Goal: Task Accomplishment & Management: Use online tool/utility

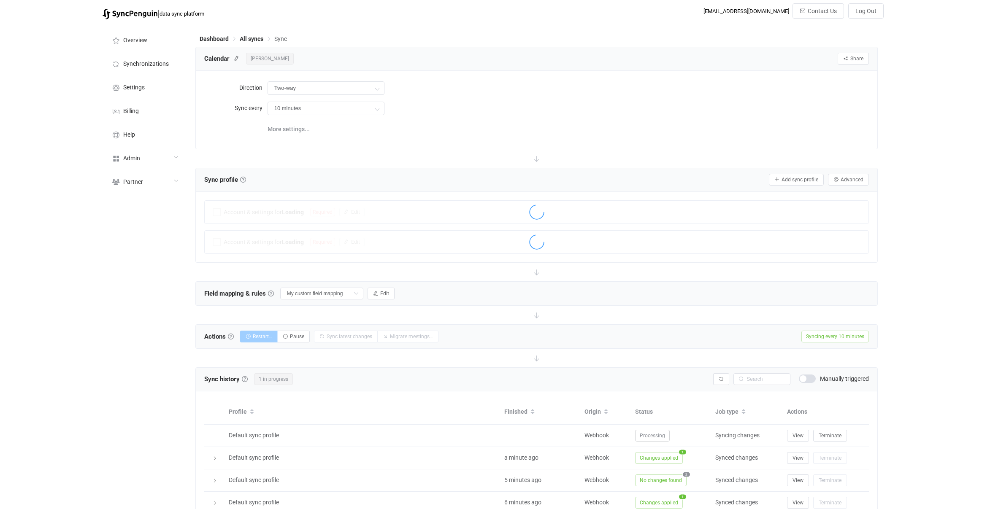
click at [445, 143] on div at bounding box center [537, 97] width 682 height 101
click at [839, 174] on button "Advanced" at bounding box center [848, 180] width 41 height 12
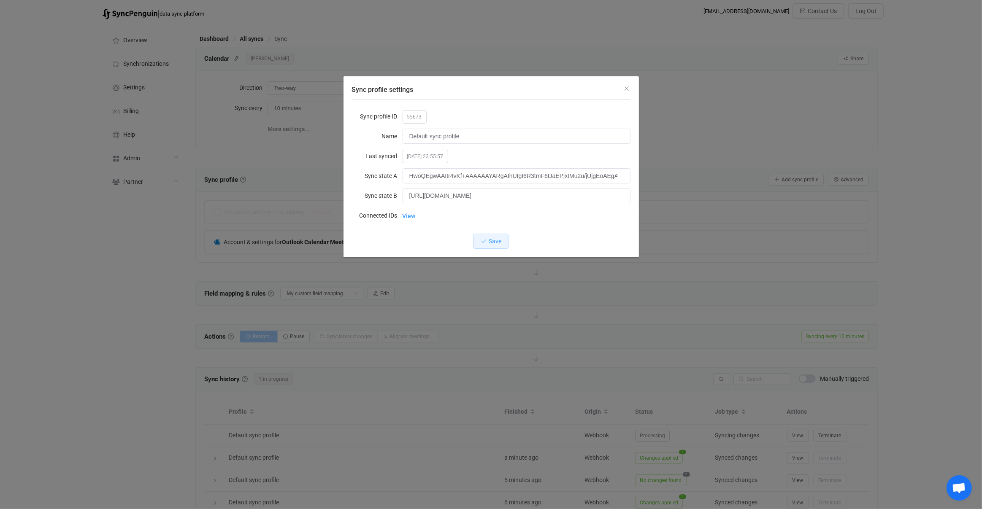
click at [309, 286] on div "Sync profile settings Sync profile ID 55673 Name Default sync profile Last sync…" at bounding box center [491, 254] width 982 height 509
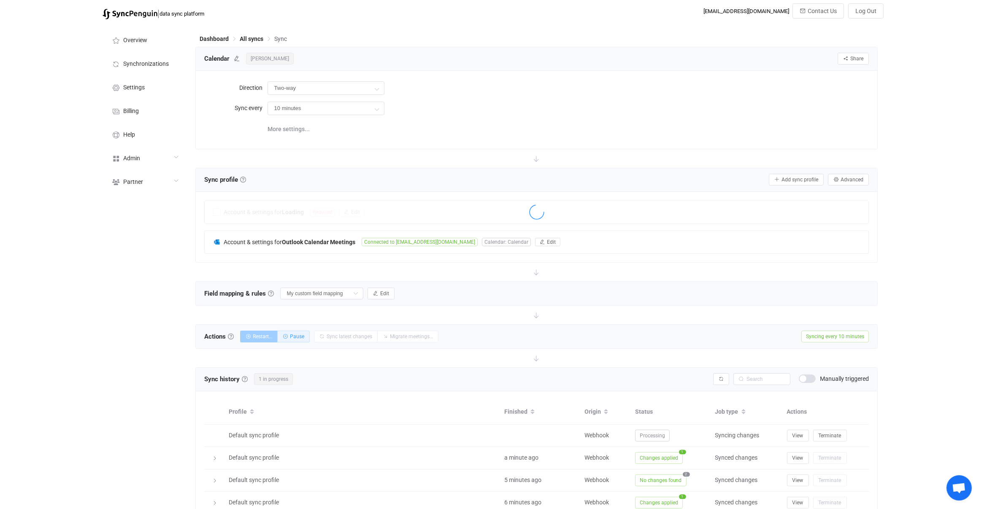
click at [302, 337] on span "Pause" at bounding box center [297, 337] width 14 height 6
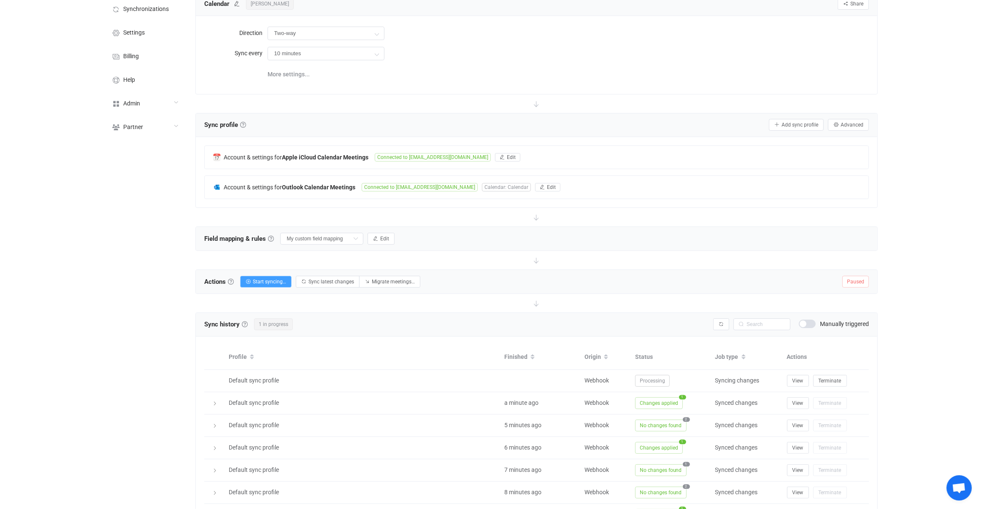
scroll to position [92, 0]
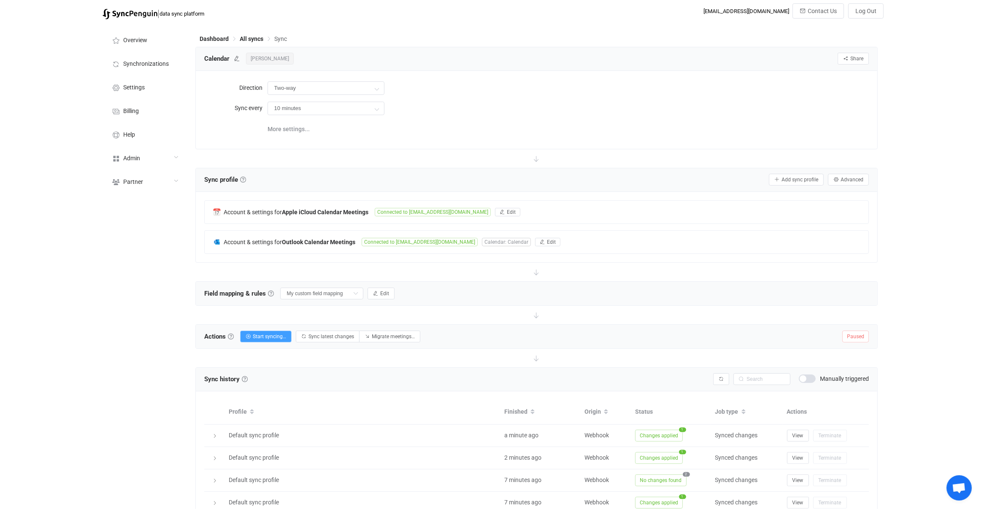
click at [488, 289] on div "Field mapping & rules Field mapping & rules By default, all meetings of the con…" at bounding box center [537, 294] width 682 height 24
click at [856, 178] on span "Advanced" at bounding box center [851, 180] width 23 height 6
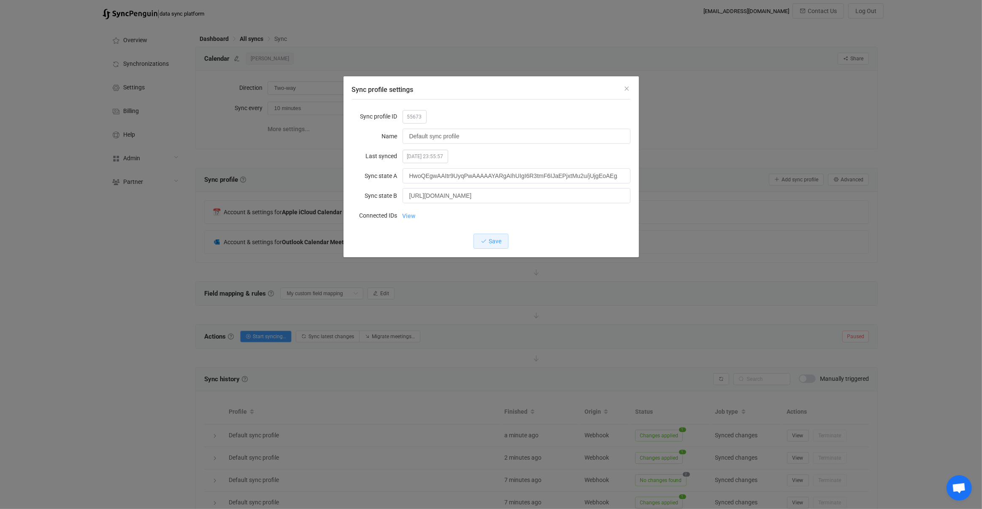
click at [408, 216] on link "View" at bounding box center [408, 216] width 13 height 17
click at [291, 162] on div "Sync profile settings Sync profile ID 55673 Name Default sync profile Last sync…" at bounding box center [491, 254] width 982 height 509
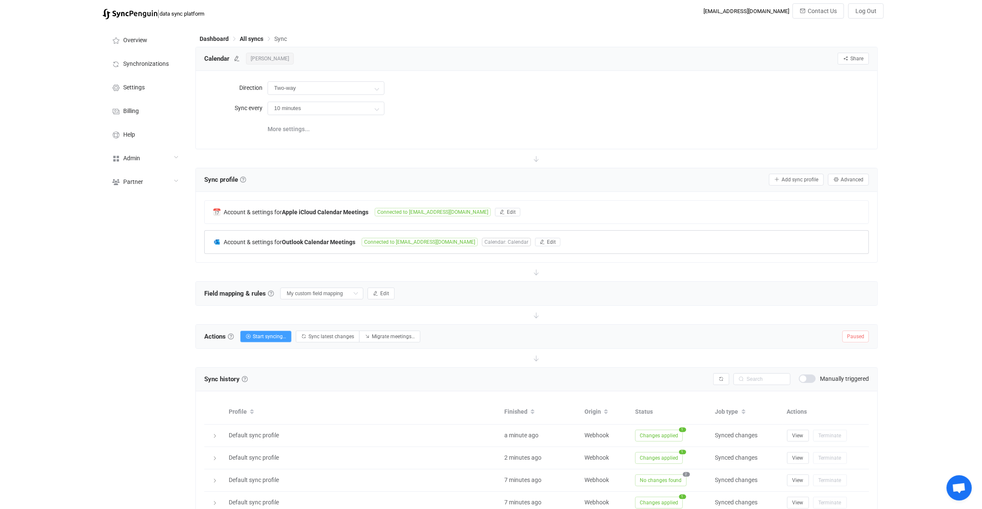
click at [329, 235] on div "Account & settings for Outlook Calendar Meetings Connected to poleary@connorsgr…" at bounding box center [537, 242] width 664 height 23
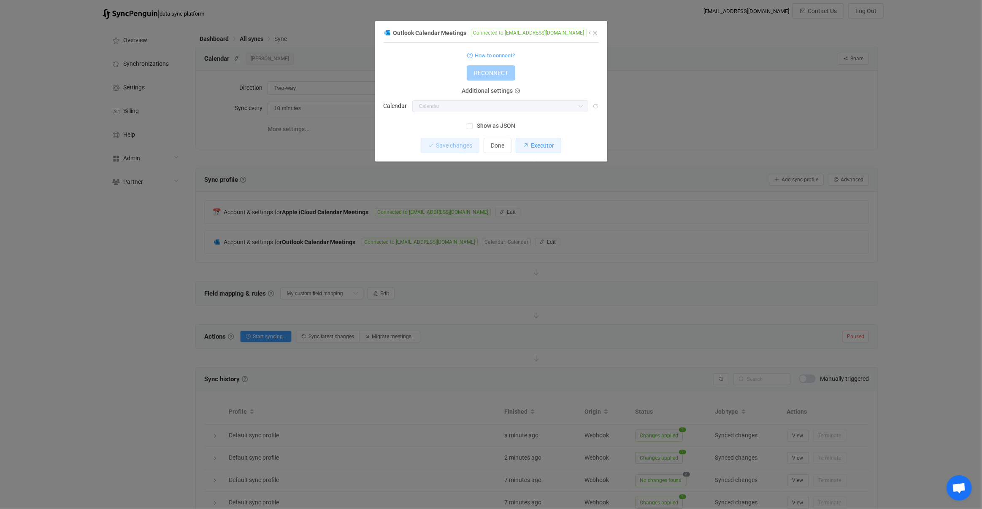
click at [533, 148] on span "Executor" at bounding box center [542, 145] width 23 height 7
click at [279, 72] on div "Outlook Calendar Meetings Connected to poleary@connorsgroup.co 1 { { "connectio…" at bounding box center [491, 254] width 982 height 509
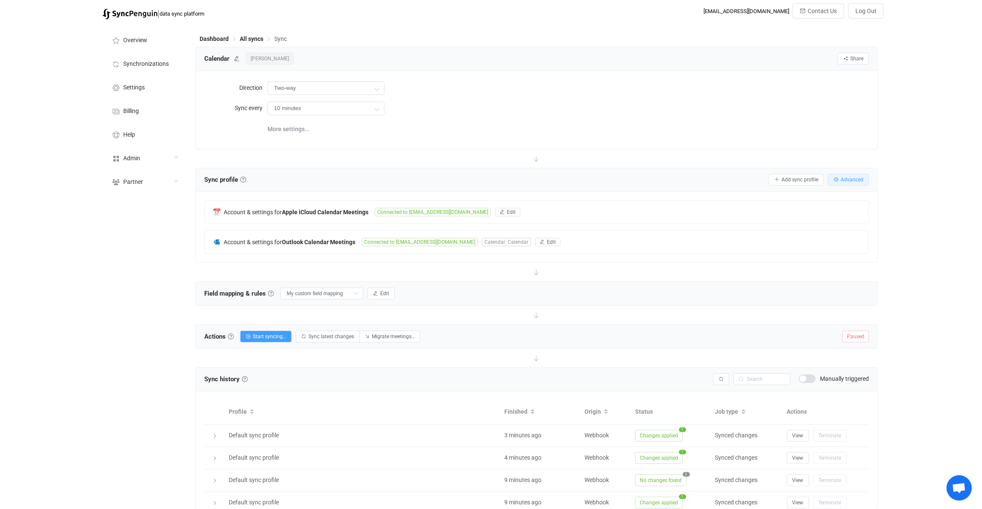
click at [851, 182] on button "Advanced" at bounding box center [848, 180] width 41 height 12
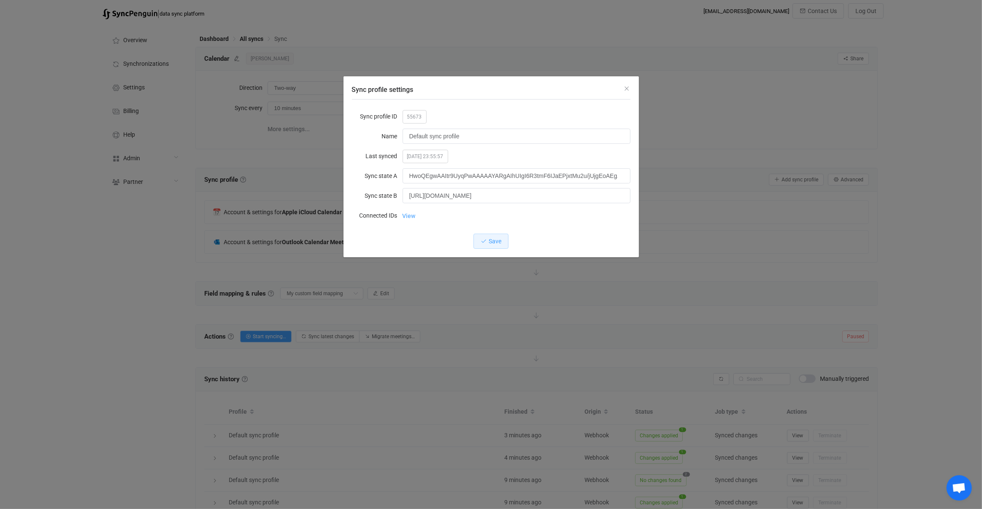
click at [410, 215] on link "View" at bounding box center [408, 216] width 13 height 17
click at [262, 35] on div "Sync profile settings Sync profile ID 55673 Name Default sync profile Last sync…" at bounding box center [491, 254] width 982 height 509
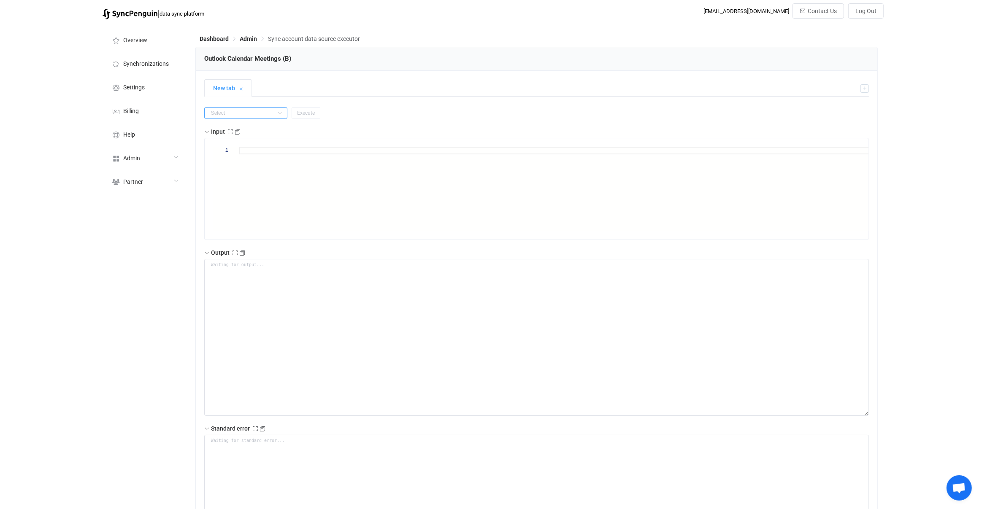
click at [260, 113] on input "text" at bounding box center [245, 113] width 83 height 12
click at [242, 201] on li "delete" at bounding box center [242, 201] width 75 height 14
type input "delete"
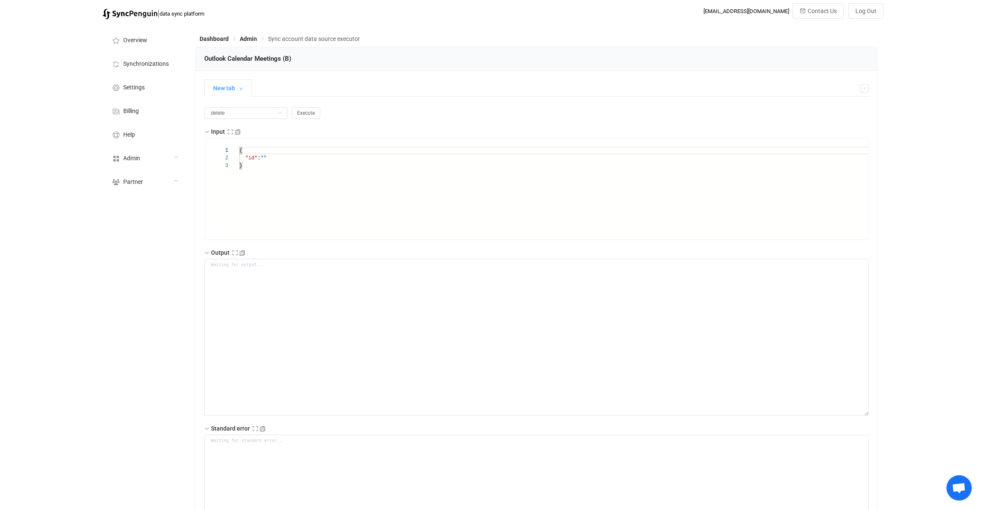
scroll to position [0, 0]
paste textarea "AQMkAGJmZGViMDE2LTE2YWItNDI3NC05YjRiLWQ0MWYyMDJjZjUyOABGAAADBs9Iu-4rHk2xw-MeeW3…"
type textarea "{ "id": "AQMkAGJmZGViMDE2LTE2YWItNDI3NC05YjRiLWQ0MWYyMDJjZjUyOABGAAADBs9Iu-4rHk…"
click at [290, 150] on div "{" at bounding box center [566, 151] width 655 height 8
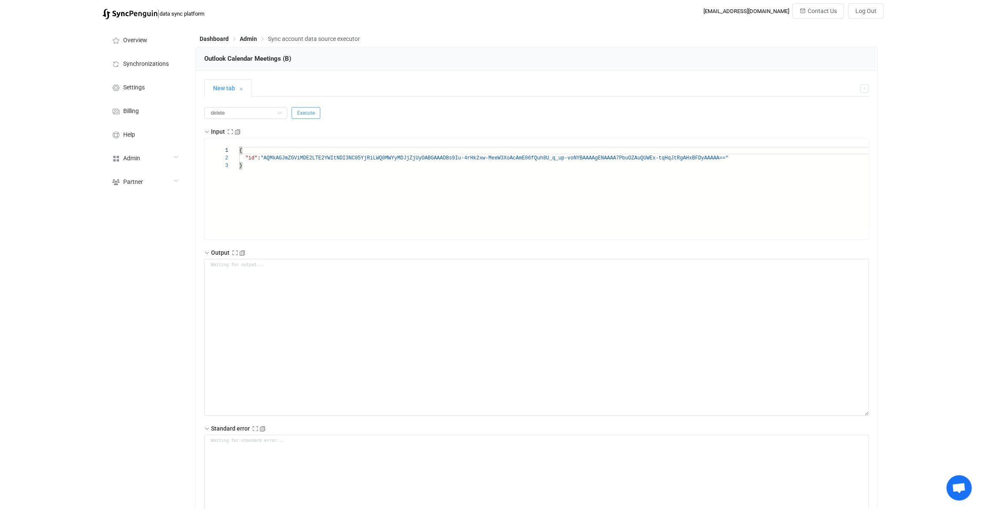
click at [297, 109] on button "Execute" at bounding box center [305, 113] width 29 height 12
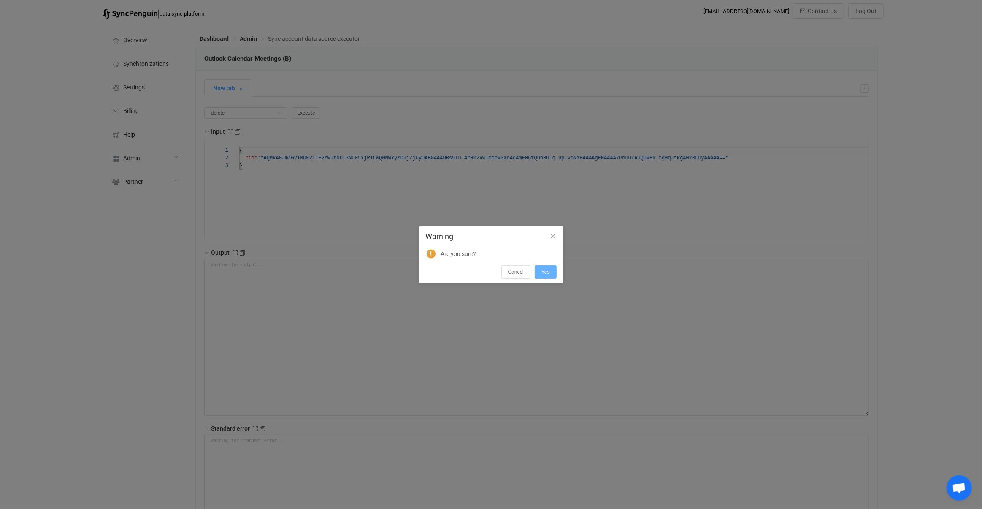
click at [545, 271] on span "Yes" at bounding box center [545, 272] width 8 height 6
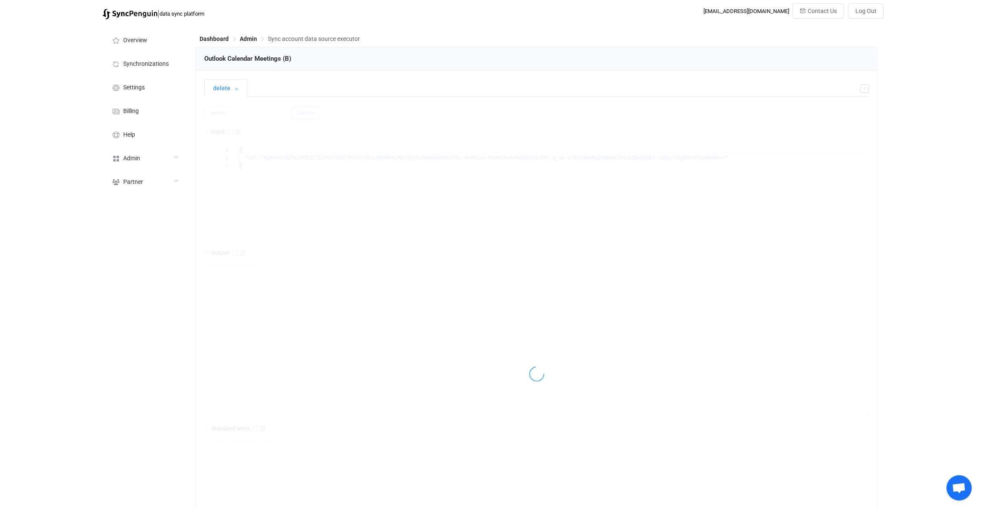
type textarea "null"
type textarea "{ '$sp_error_message': 'Meeting not found' }"
type textarea "RAW ERROR: [AxiosError: Request failed with status code 404] { code: 'ERR_BAD_R…"
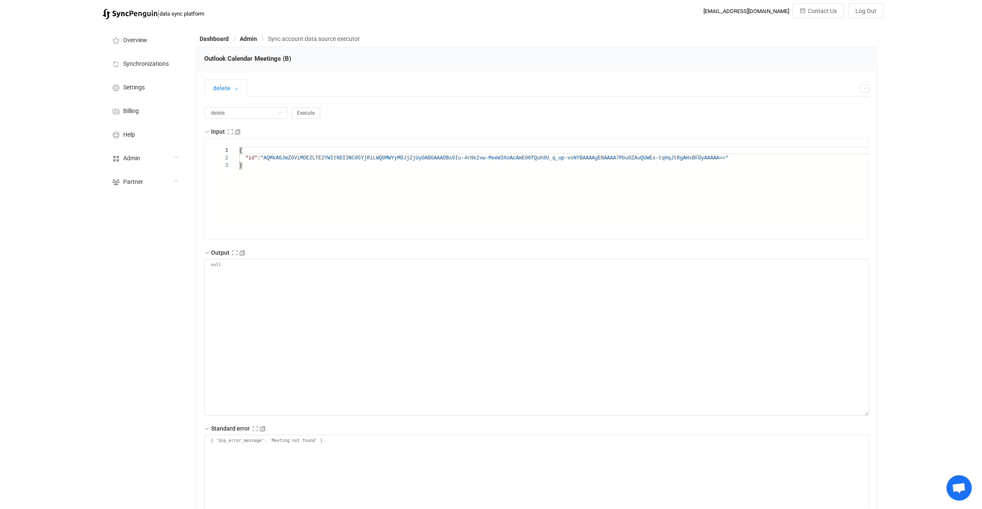
click at [267, 157] on span ""AQMkAGJmZGViMDE2LTE2YWItNDI3NC05YjRiLWQ0MWYyMDJjZ" at bounding box center [336, 158] width 152 height 6
paste textarea "xw"
type textarea "{ "id": "AQMkAGJmZGViMDE2LTE2YWItNDI3NC05YjRiLWQ0MWYyMDJjZjUyOABGAAADBs9Iu-4rHk…"
click at [297, 113] on span "Execute" at bounding box center [306, 113] width 18 height 6
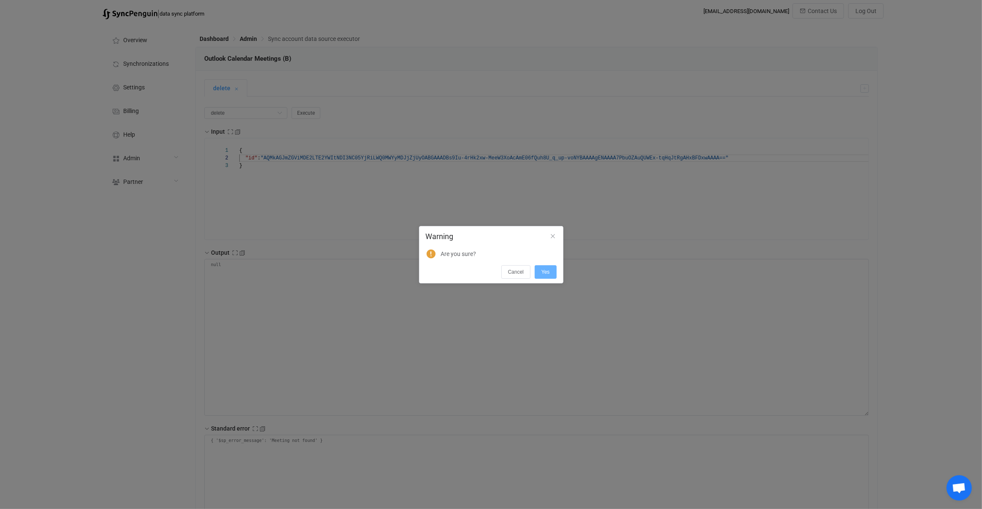
drag, startPoint x: 542, startPoint y: 263, endPoint x: 543, endPoint y: 267, distance: 4.4
click at [544, 269] on div "Cancel Yes" at bounding box center [490, 271] width 143 height 16
click at [544, 268] on button "Yes" at bounding box center [545, 271] width 22 height 13
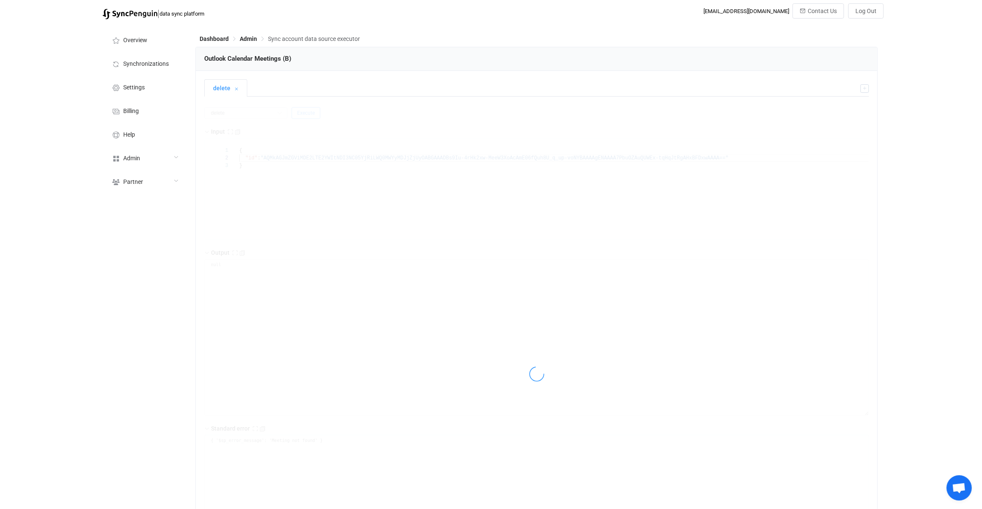
type textarea "{ "patchAccountData": { "$clientId": "c8d10d3c-0f1e-4ebd-a0a7-6226e6a52821", "$…"
type textarea "Output saved to the file"
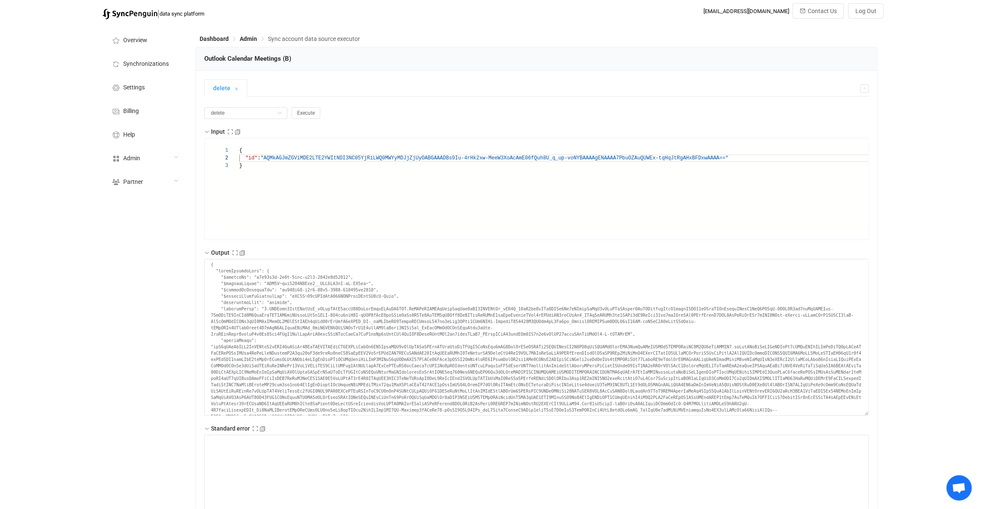
click at [268, 157] on span ""AQMkAGJmZGViMDE2LTE2YWItNDI3NC05YjRiLWQ0MWYyMDJjZ" at bounding box center [336, 158] width 152 height 6
paste textarea "g"
click at [297, 111] on span "Execute" at bounding box center [306, 113] width 18 height 6
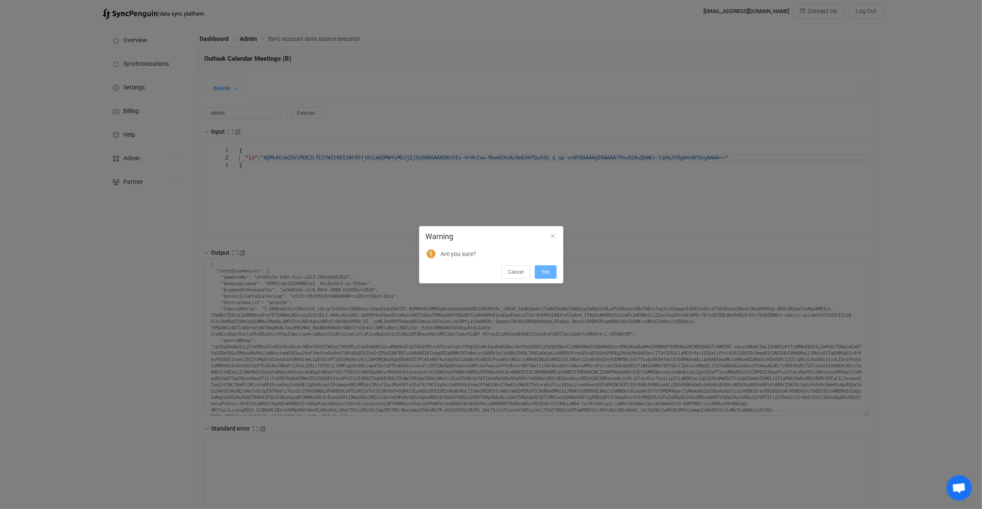
click at [548, 270] on span "Yes" at bounding box center [545, 272] width 8 height 6
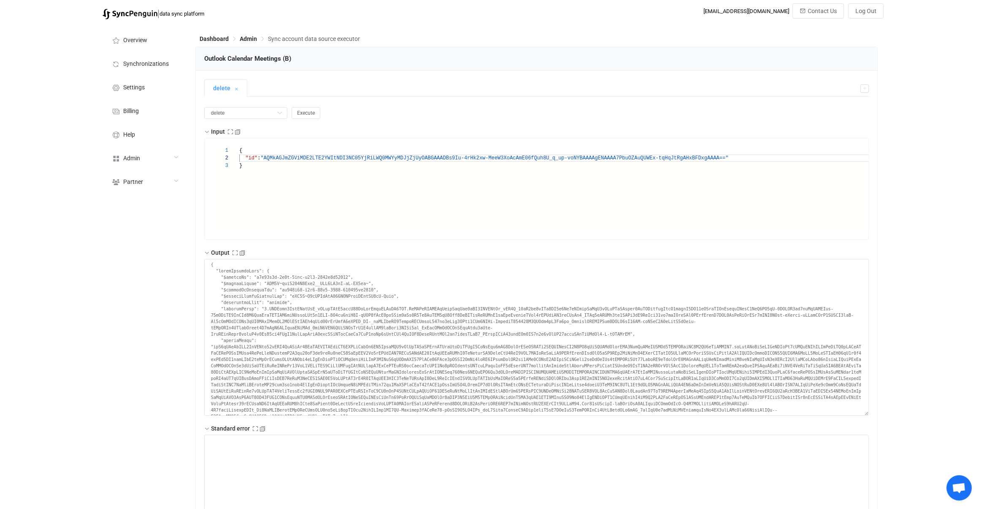
click at [267, 157] on span ""AQMkAGJmZGViMDE2LTE2YWItNDI3NC05YjRiLWQ0MWYyMDJjZ" at bounding box center [336, 158] width 152 height 6
paste textarea "Q"
click at [297, 111] on span "Execute" at bounding box center [306, 113] width 18 height 6
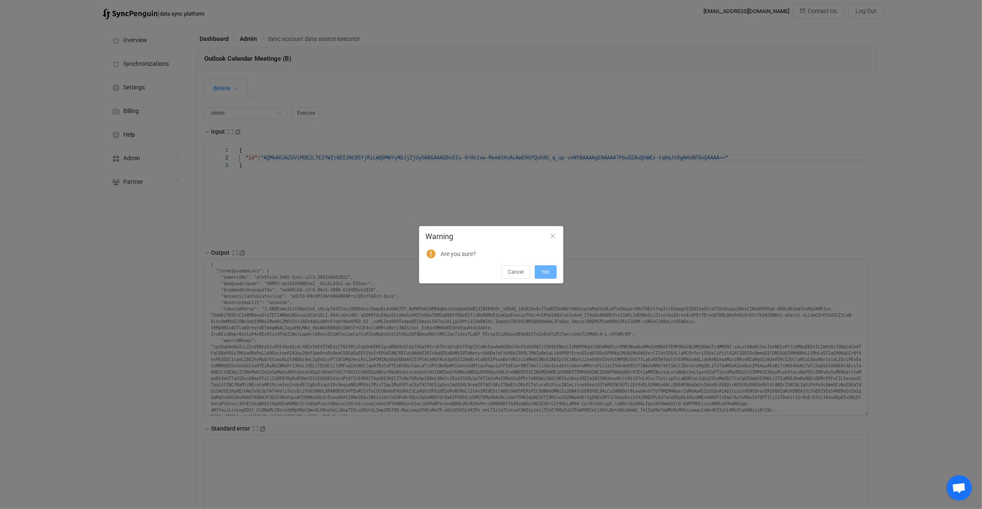
click at [538, 276] on button "Yes" at bounding box center [545, 271] width 22 height 13
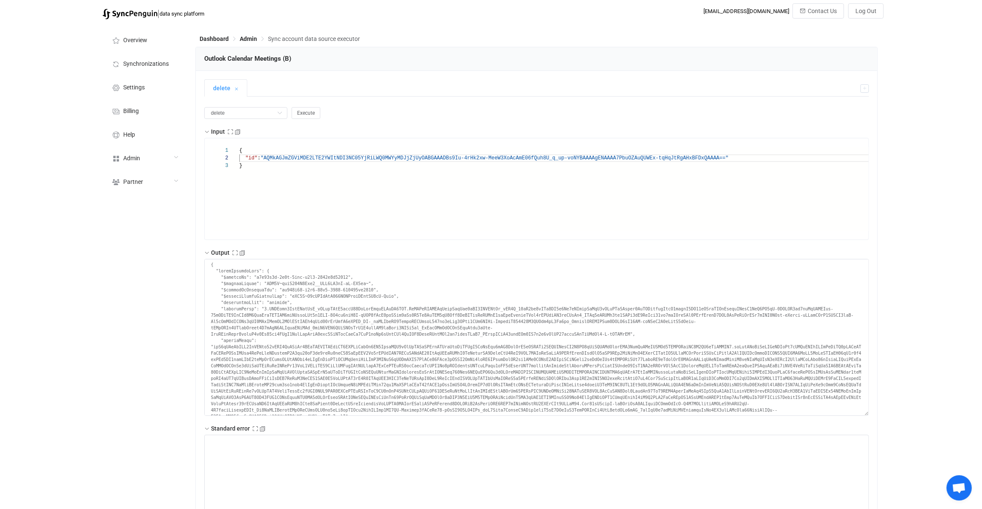
click at [268, 159] on span ""AQMkAGJmZGViMDE2LTE2YWItNDI3NC05YjRiLWQ0MWYyMDJjZ" at bounding box center [336, 158] width 152 height 6
paste textarea "ww"
type textarea "{ "id": "AQMkAGJmZGViMDE2LTE2YWItNDI3NC05YjRiLWQ0MWYyMDJjZjUyOABGAAADBs9Iu-4rHk…"
click at [299, 115] on button "Execute" at bounding box center [305, 113] width 29 height 12
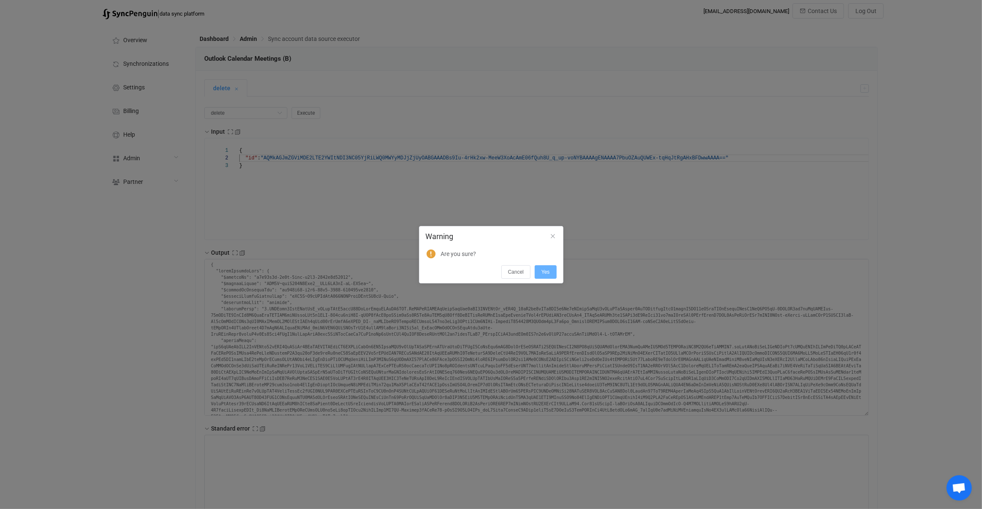
click at [551, 273] on button "Yes" at bounding box center [545, 271] width 22 height 13
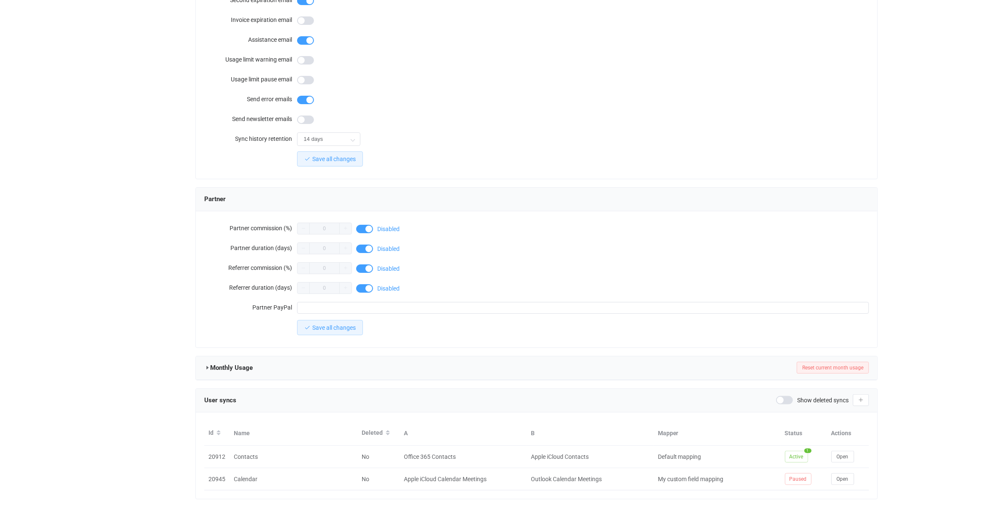
scroll to position [578, 0]
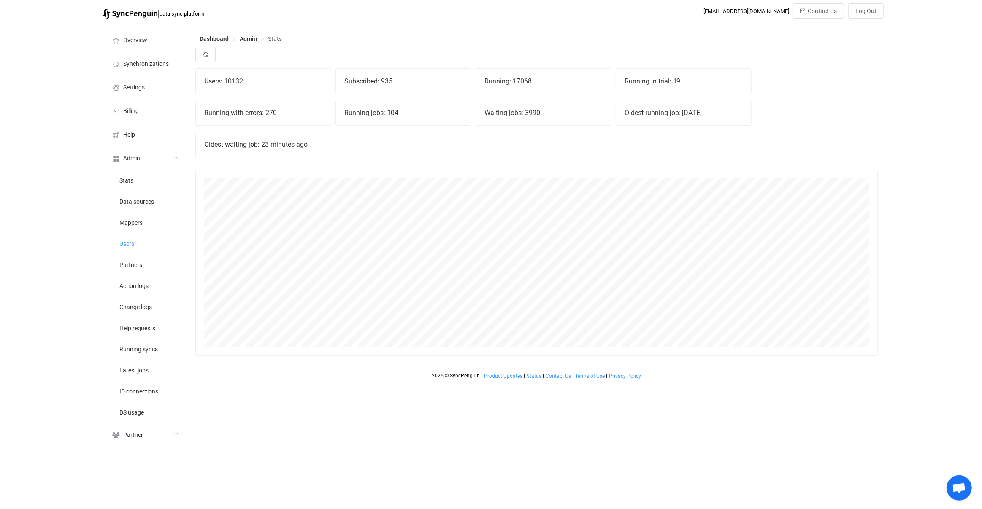
scroll to position [186, 682]
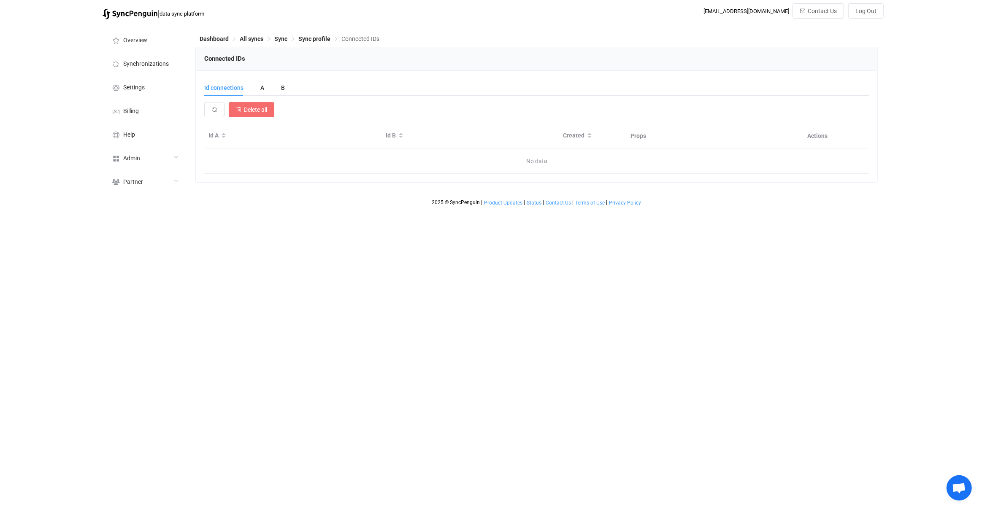
click at [268, 97] on div "Id connections A B Delete all Id A Id B Created Props Actions No data Id Hash L…" at bounding box center [536, 126] width 665 height 94
click at [273, 92] on div "B" at bounding box center [279, 87] width 12 height 17
click at [261, 90] on div "A" at bounding box center [262, 87] width 21 height 17
